Goal: Information Seeking & Learning: Find specific page/section

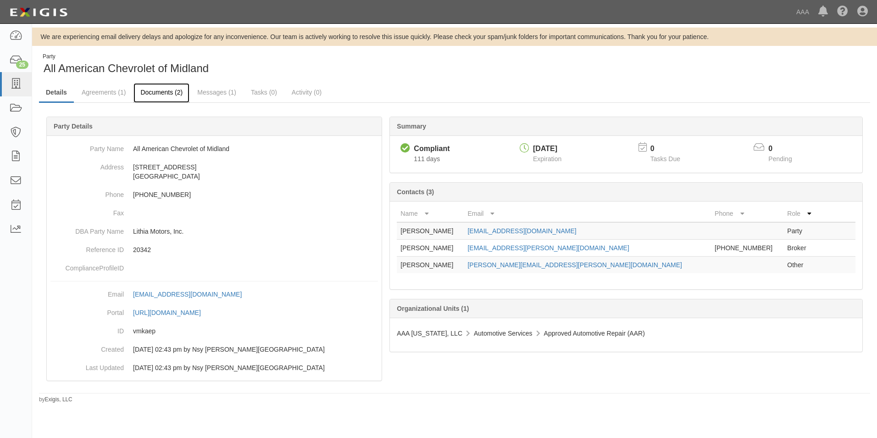
click at [158, 87] on link "Documents (2)" at bounding box center [162, 93] width 56 height 20
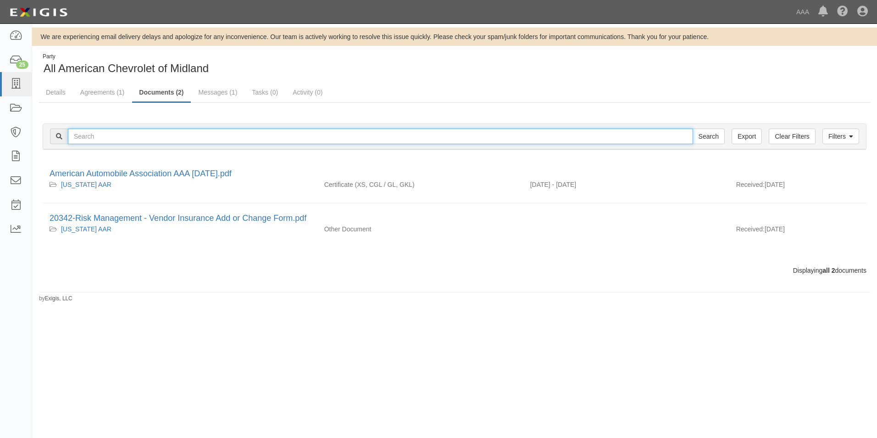
click at [85, 138] on input "text" at bounding box center [380, 136] width 625 height 16
type input "21118"
click at [693, 128] on input "Search" at bounding box center [709, 136] width 32 height 16
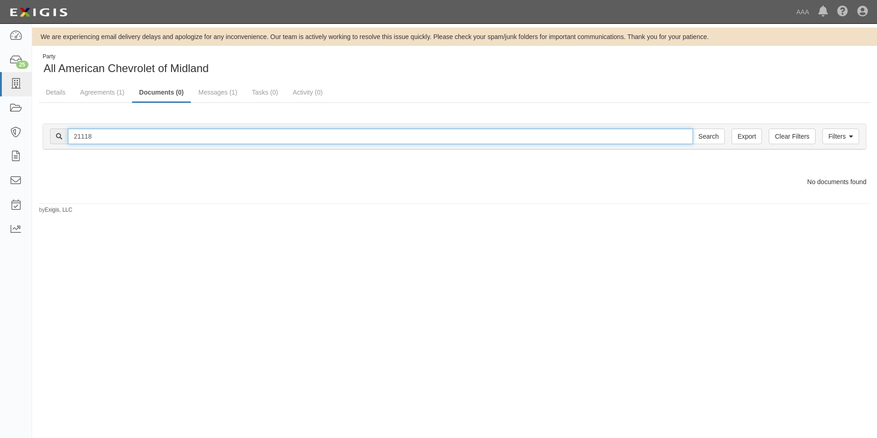
click at [100, 137] on input "21118" at bounding box center [380, 136] width 625 height 16
type input "2"
type input "Jett, LLC dba Rio Grande Automotive"
click at [709, 138] on input "Search" at bounding box center [709, 136] width 32 height 16
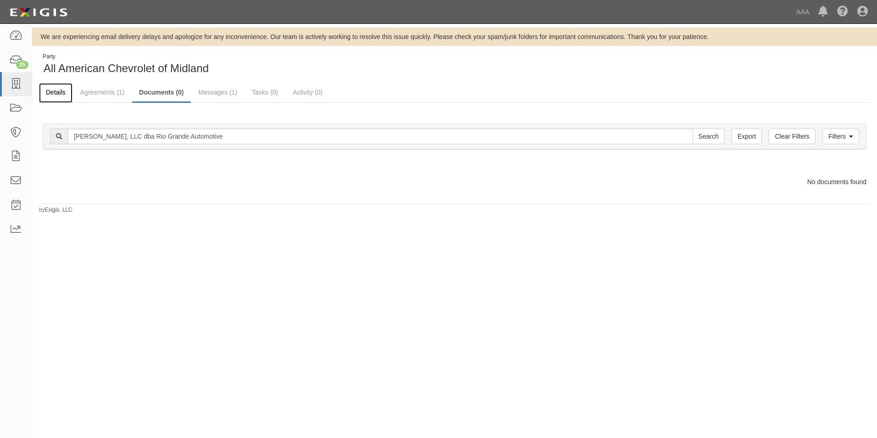
click at [55, 95] on link "Details" at bounding box center [55, 93] width 33 height 20
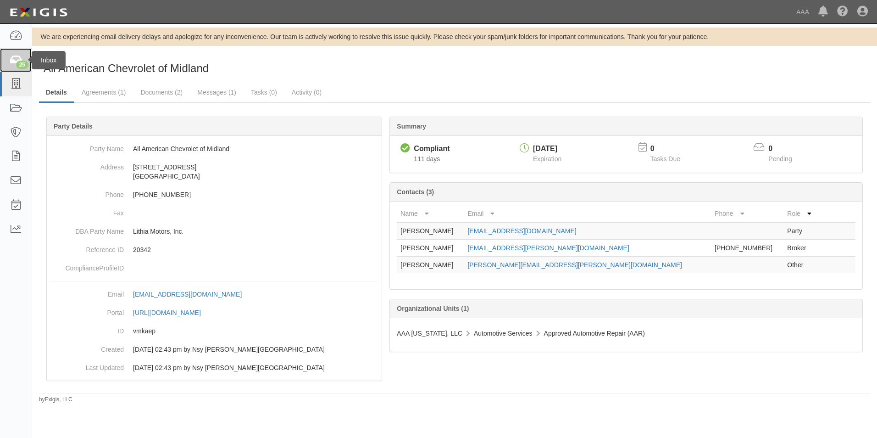
click at [11, 62] on icon at bounding box center [15, 60] width 13 height 11
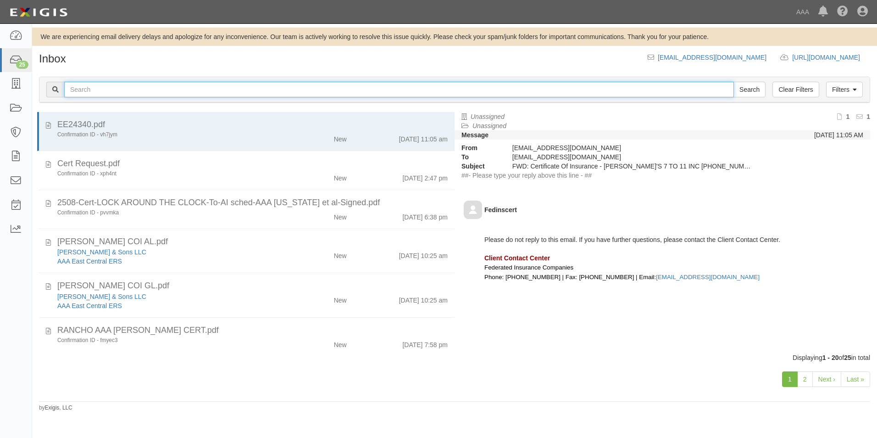
click at [73, 93] on input "text" at bounding box center [399, 90] width 670 height 16
type input "[PERSON_NAME], LLC"
click at [734, 82] on input "Search" at bounding box center [750, 90] width 32 height 16
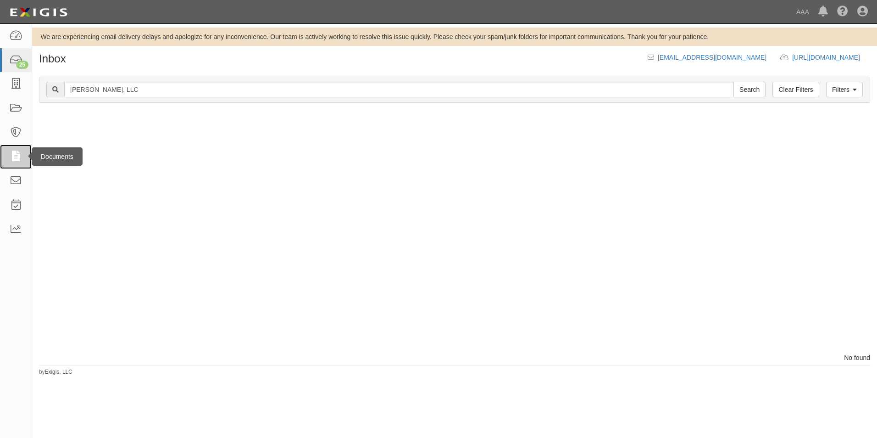
click at [16, 151] on icon at bounding box center [15, 156] width 13 height 11
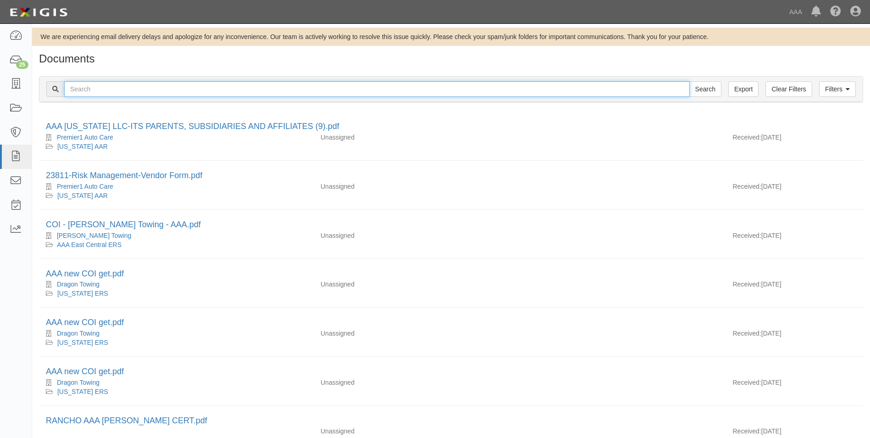
click at [72, 87] on input "text" at bounding box center [377, 89] width 626 height 16
type input "Jett, LLC"
click at [690, 81] on input "Search" at bounding box center [706, 89] width 32 height 16
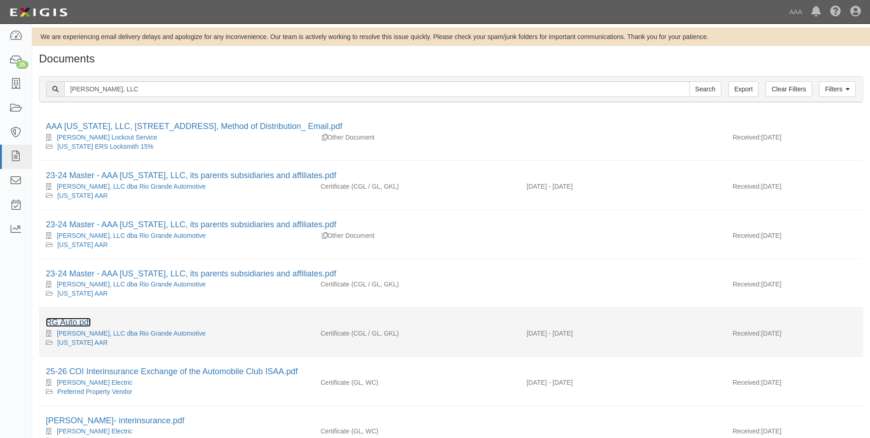
click at [75, 322] on link "RG Auto.pdf" at bounding box center [68, 322] width 45 height 9
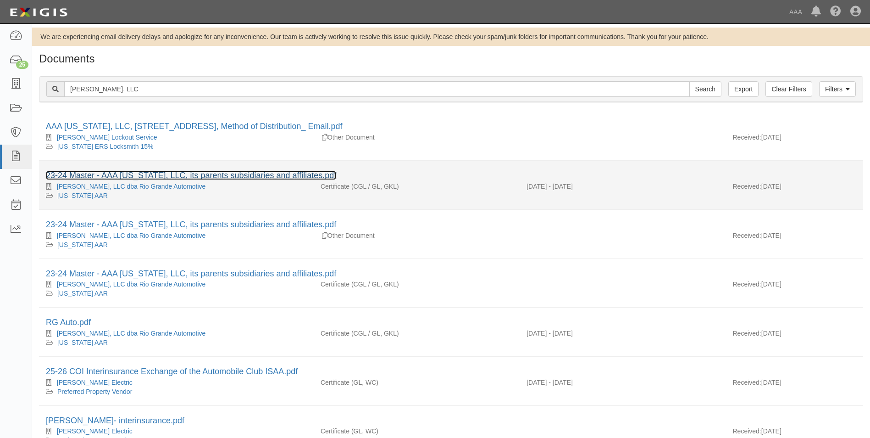
click at [97, 174] on link "23-24 Master - AAA [US_STATE], LLC, its parents subsidiaries and affiliates.pdf" at bounding box center [191, 175] width 290 height 9
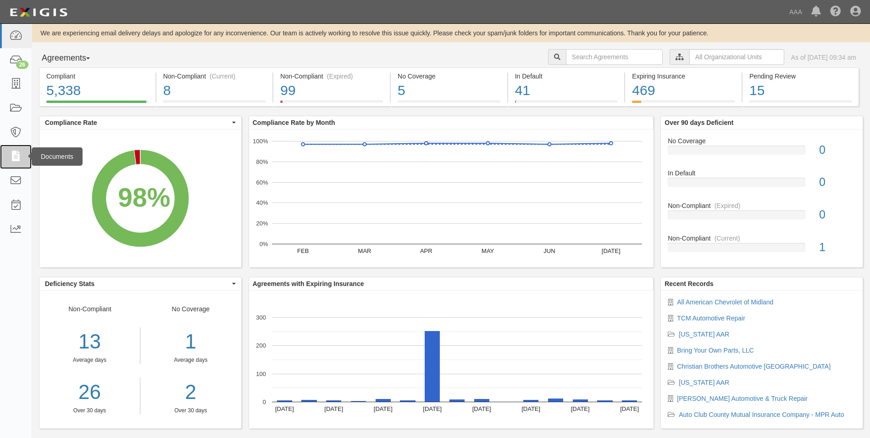
click at [17, 158] on icon at bounding box center [15, 156] width 13 height 11
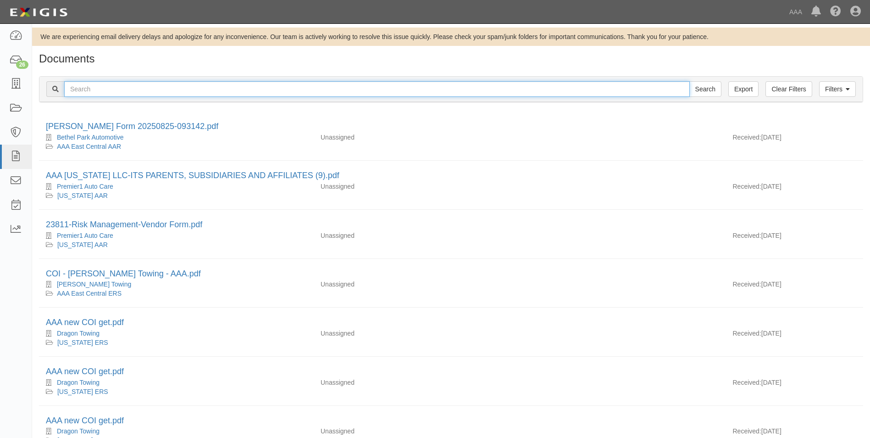
click at [77, 84] on input "text" at bounding box center [377, 89] width 626 height 16
type input "[PERSON_NAME], LLC"
click at [690, 81] on input "Search" at bounding box center [706, 89] width 32 height 16
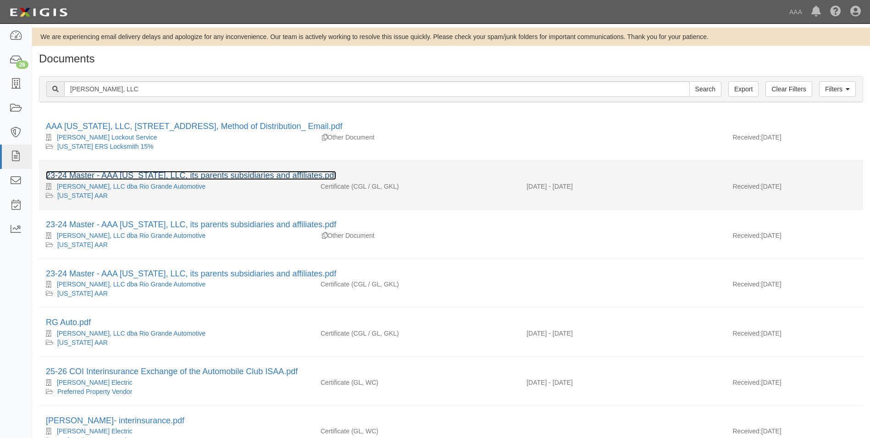
click at [154, 178] on link "23-24 Master - AAA [US_STATE], LLC, its parents subsidiaries and affiliates.pdf" at bounding box center [191, 175] width 290 height 9
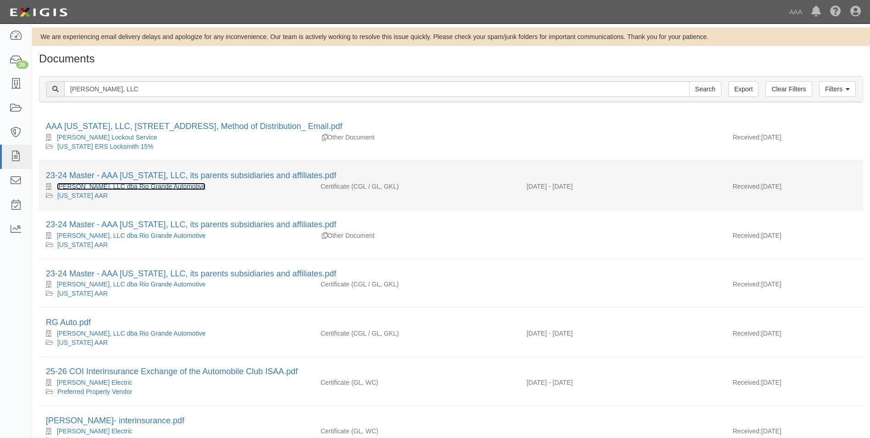
click at [101, 188] on link "[PERSON_NAME], LLC dba Rio Grande Automotive" at bounding box center [131, 186] width 149 height 7
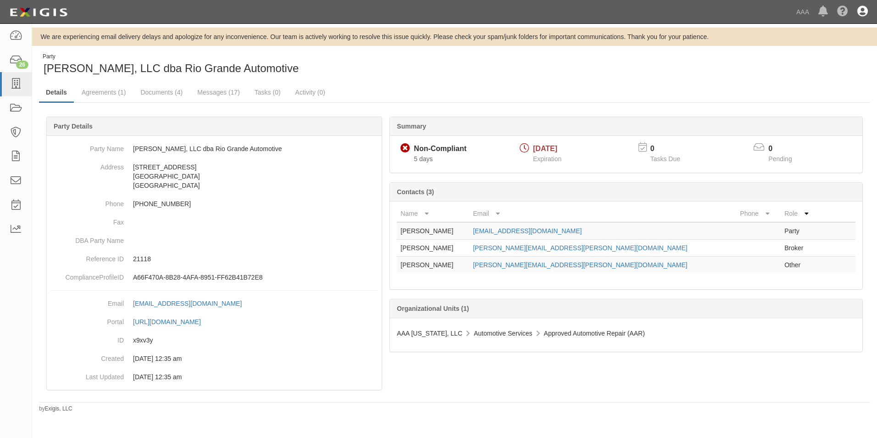
click at [863, 11] on icon at bounding box center [863, 11] width 11 height 11
click at [816, 57] on link "Sign Out" at bounding box center [836, 54] width 72 height 18
